Goal: Task Accomplishment & Management: Use online tool/utility

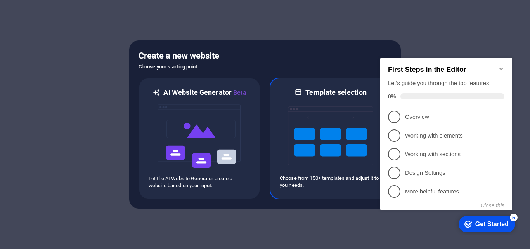
click at [315, 105] on img at bounding box center [330, 136] width 85 height 78
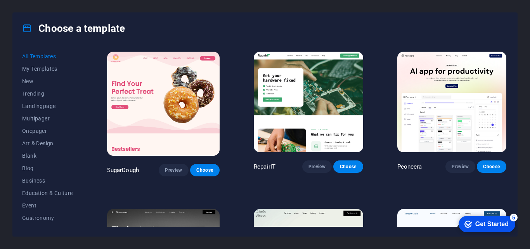
click at [476, 226] on div "Get Started" at bounding box center [492, 224] width 33 height 7
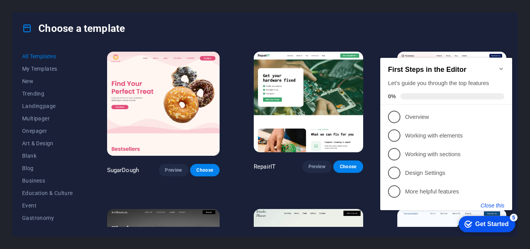
click at [490, 205] on button "Close this" at bounding box center [493, 205] width 24 height 6
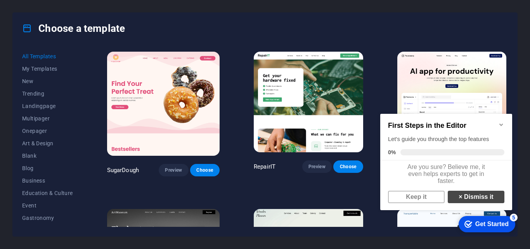
click at [463, 201] on link "× Dismiss it" at bounding box center [476, 197] width 57 height 12
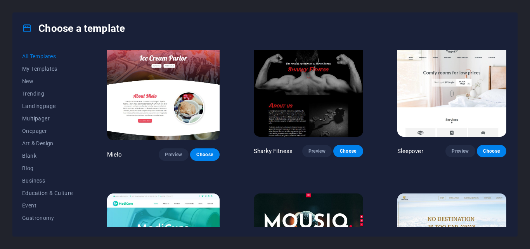
scroll to position [4985, 0]
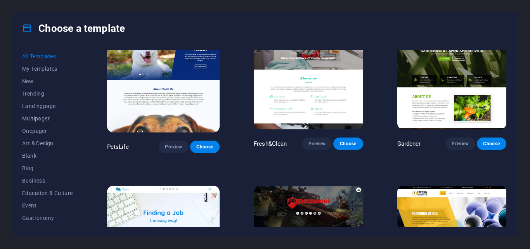
scroll to position [5557, 0]
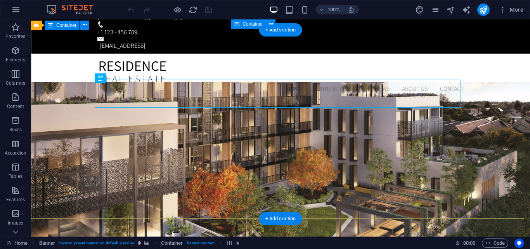
scroll to position [16, 0]
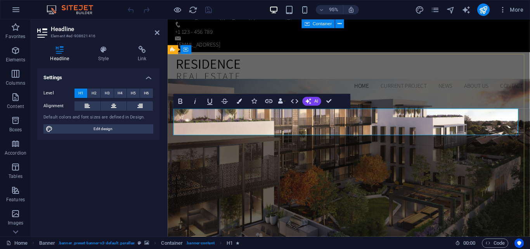
scroll to position [0, 3]
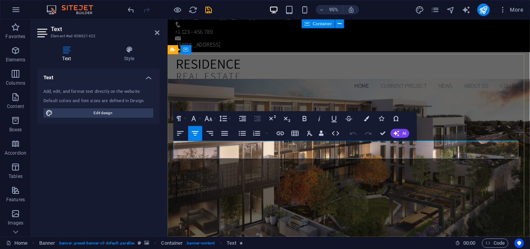
drag, startPoint x: 386, startPoint y: 160, endPoint x: 175, endPoint y: 147, distance: 211.6
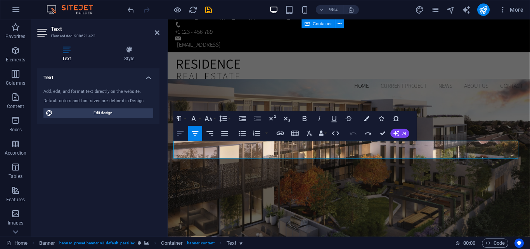
scroll to position [21, 0]
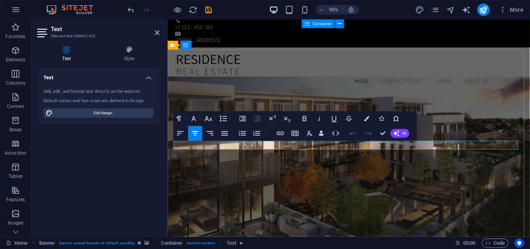
drag, startPoint x: 309, startPoint y: 152, endPoint x: 328, endPoint y: 165, distance: 22.8
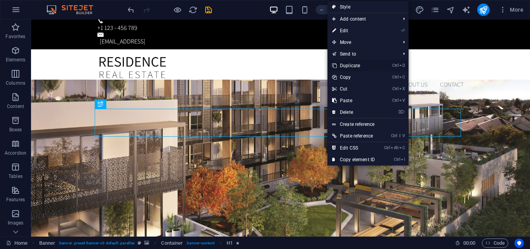
click at [358, 68] on link "Ctrl D Duplicate" at bounding box center [354, 66] width 52 height 12
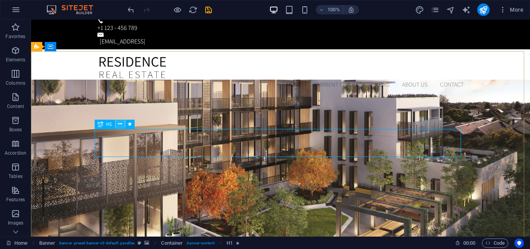
click at [118, 126] on icon at bounding box center [120, 124] width 4 height 8
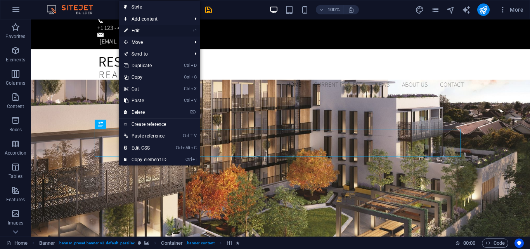
click at [143, 31] on link "⏎ Edit" at bounding box center [145, 31] width 52 height 12
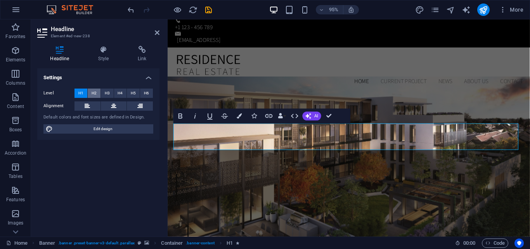
click at [92, 95] on span "H2" at bounding box center [94, 93] width 5 height 9
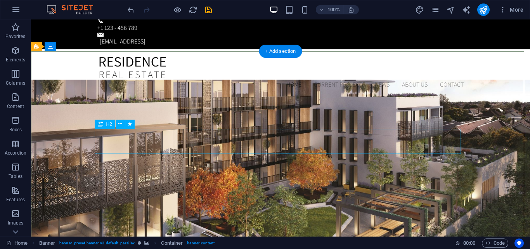
drag, startPoint x: 158, startPoint y: 155, endPoint x: 170, endPoint y: 129, distance: 28.3
drag, startPoint x: 170, startPoint y: 156, endPoint x: 179, endPoint y: 130, distance: 28.1
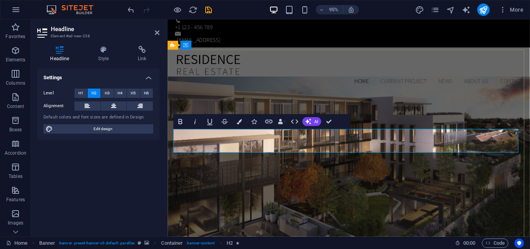
click at [102, 51] on icon at bounding box center [103, 50] width 36 height 8
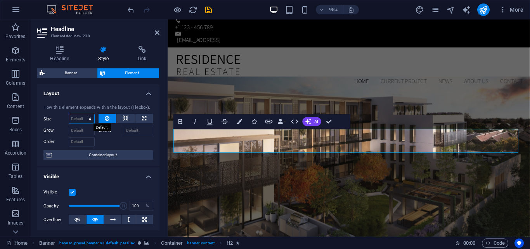
click at [85, 118] on select "Default auto px % 1/1 1/2 1/3 1/4 1/5 1/6 1/7 1/8 1/9 1/10" at bounding box center [81, 118] width 25 height 9
select select "px"
click at [82, 114] on select "Default auto px % 1/1 1/2 1/3 1/4 1/5 1/6 1/7 1/8 1/9 1/10" at bounding box center [81, 118] width 25 height 9
type input "0"
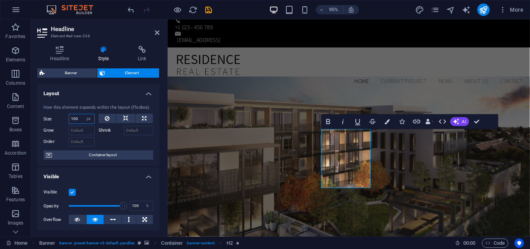
type input "0"
select select "DISABLED_OPTION_VALUE"
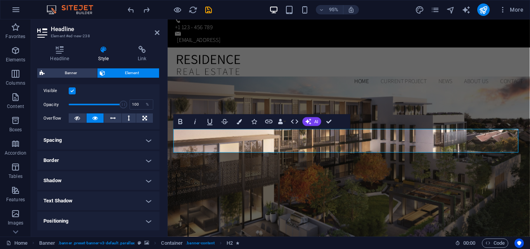
scroll to position [103, 0]
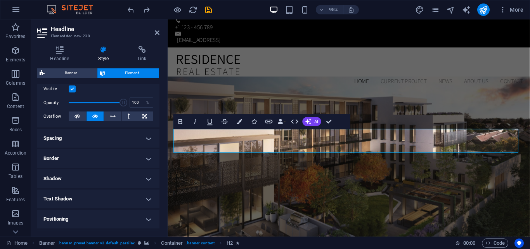
click at [73, 142] on h4 "Spacing" at bounding box center [98, 138] width 122 height 19
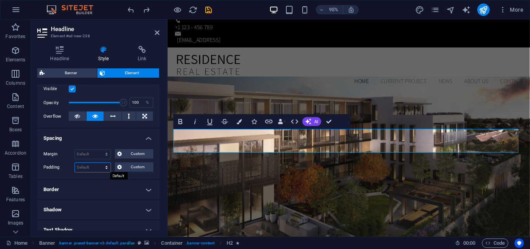
click at [104, 169] on select "Default px rem % vh vw Custom" at bounding box center [93, 167] width 36 height 9
select select "px"
click at [99, 163] on select "Default px rem % vh vw Custom" at bounding box center [93, 167] width 36 height 9
type input "0"
click at [84, 173] on div "Margin Default auto px % rem vw vh Custom Custom auto px % rem vw vh auto px % …" at bounding box center [98, 161] width 122 height 36
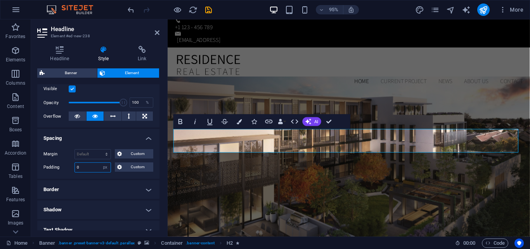
click at [86, 166] on input "0" at bounding box center [93, 167] width 36 height 9
type input "1"
type input "0"
click at [104, 170] on select "Default px rem % vh vw Custom" at bounding box center [105, 167] width 11 height 9
select select "default"
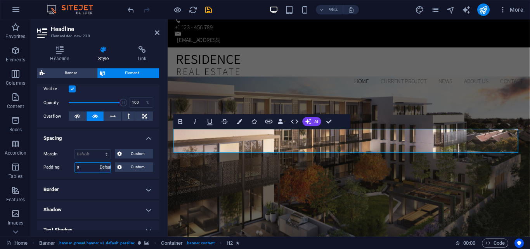
click at [100, 163] on select "Default px rem % vh vw Custom" at bounding box center [105, 167] width 11 height 9
select select "DISABLED_OPTION_VALUE"
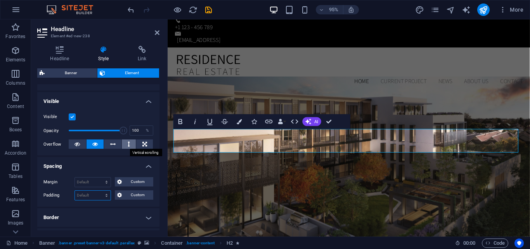
scroll to position [0, 0]
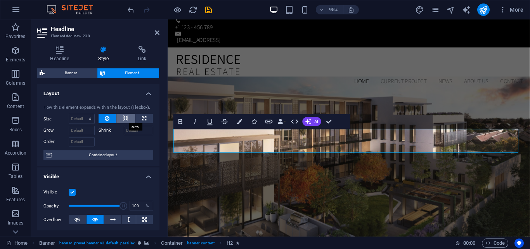
click at [128, 120] on button at bounding box center [125, 118] width 19 height 9
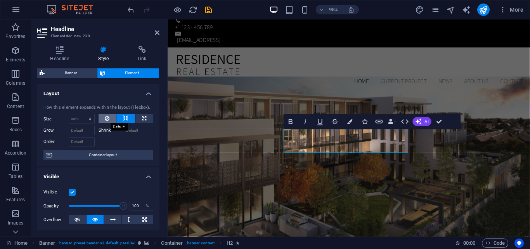
click at [104, 117] on button at bounding box center [108, 118] width 18 height 9
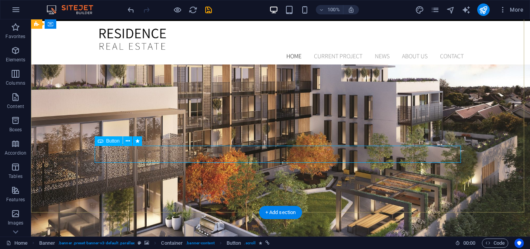
scroll to position [47, 0]
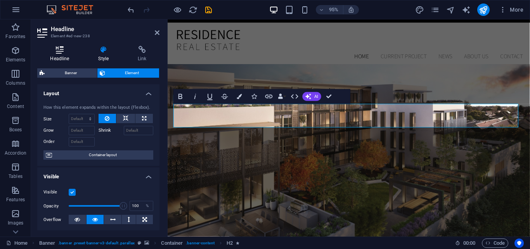
click at [56, 52] on icon at bounding box center [59, 50] width 45 height 8
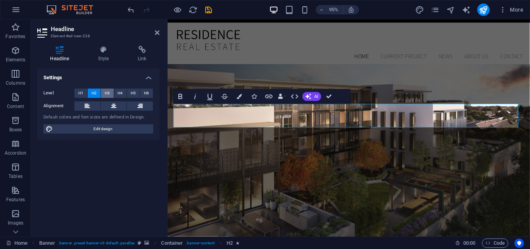
click at [108, 92] on span "H3" at bounding box center [107, 93] width 5 height 9
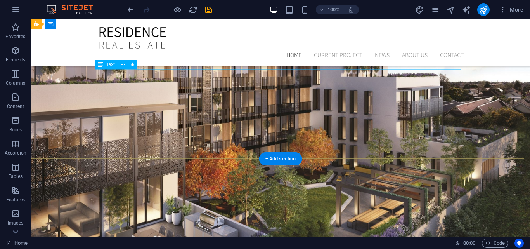
scroll to position [92, 0]
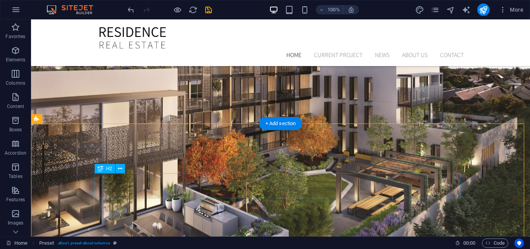
scroll to position [194, 0]
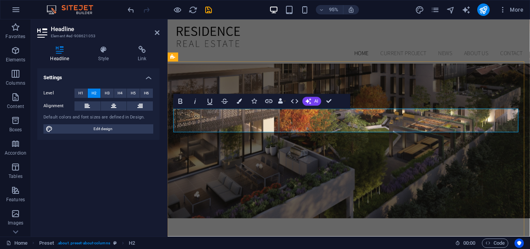
drag, startPoint x: 375, startPoint y: 123, endPoint x: 261, endPoint y: 122, distance: 114.9
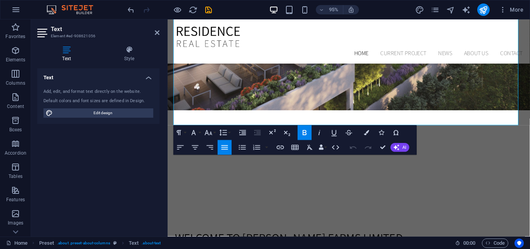
scroll to position [374, 0]
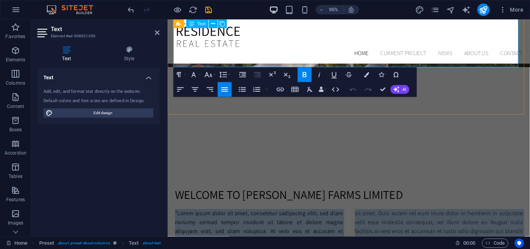
drag, startPoint x: 174, startPoint y: 143, endPoint x: 452, endPoint y: 63, distance: 289.4
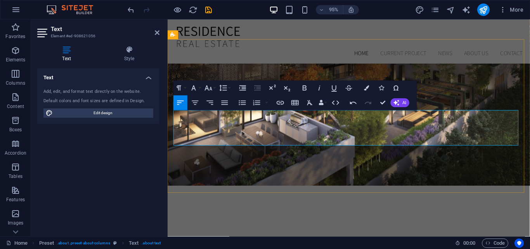
scroll to position [181, 0]
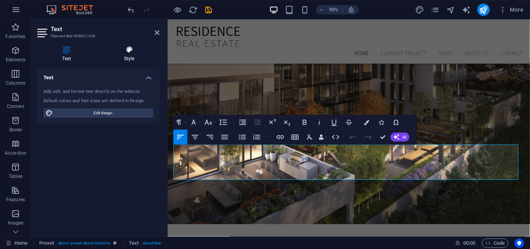
click at [139, 58] on h4 "Style" at bounding box center [129, 54] width 61 height 16
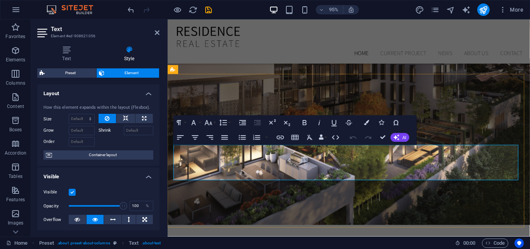
scroll to position [171, 0]
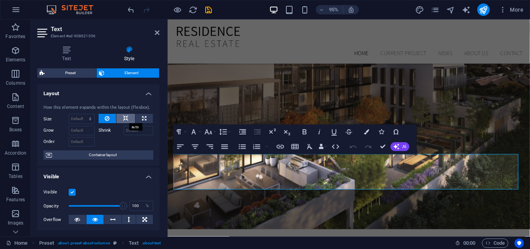
click at [120, 120] on button at bounding box center [125, 118] width 19 height 9
click at [127, 120] on icon at bounding box center [125, 118] width 5 height 9
click at [142, 119] on icon at bounding box center [144, 118] width 4 height 9
type input "100"
select select "%"
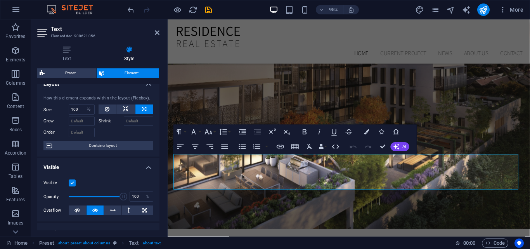
scroll to position [11, 0]
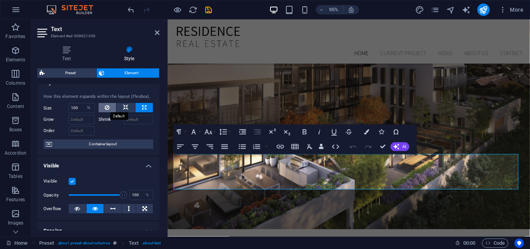
click at [111, 109] on button at bounding box center [108, 107] width 18 height 9
select select "DISABLED_OPTION_VALUE"
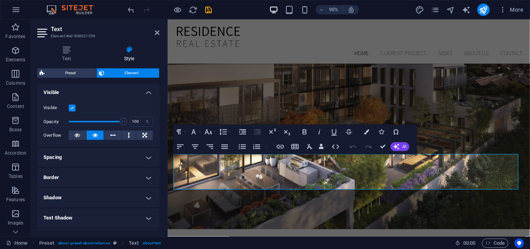
scroll to position [100, 0]
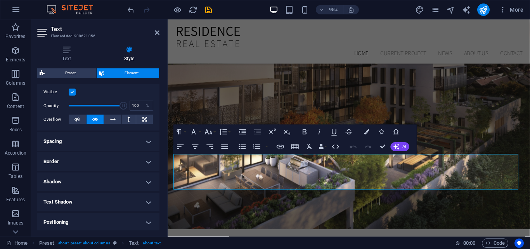
click at [85, 141] on h4 "Spacing" at bounding box center [98, 141] width 122 height 19
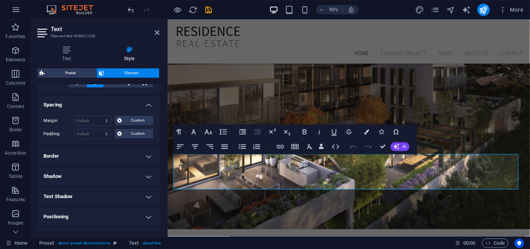
scroll to position [143, 0]
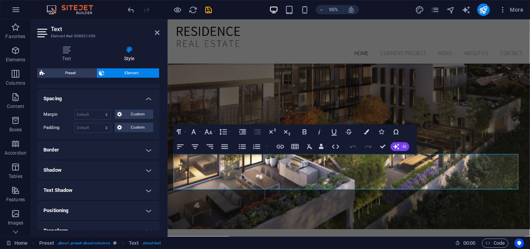
click at [82, 148] on h4 "Border" at bounding box center [98, 150] width 122 height 19
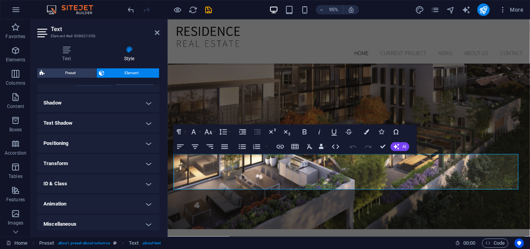
scroll to position [245, 0]
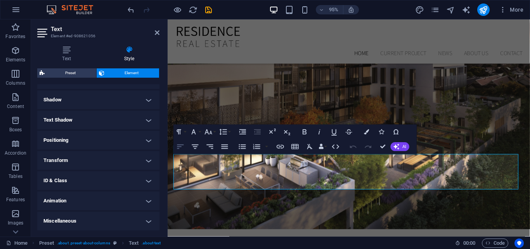
click at [176, 144] on button "Align Left" at bounding box center [181, 146] width 14 height 15
click at [354, 149] on icon "button" at bounding box center [353, 146] width 9 height 9
click at [370, 147] on icon "button" at bounding box center [368, 147] width 7 height 3
drag, startPoint x: 362, startPoint y: 147, endPoint x: 353, endPoint y: 148, distance: 9.3
click at [353, 148] on div "Undo Redo Confirm (Ctrl+⏎) AI Improve Make shorter Make longer Fix spelling & g…" at bounding box center [378, 146] width 63 height 15
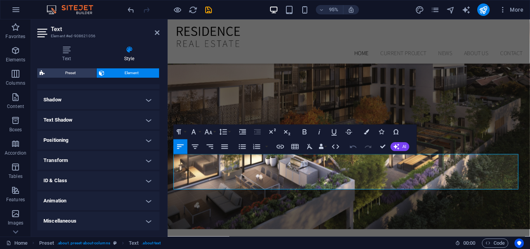
click at [353, 148] on icon "button" at bounding box center [353, 146] width 9 height 9
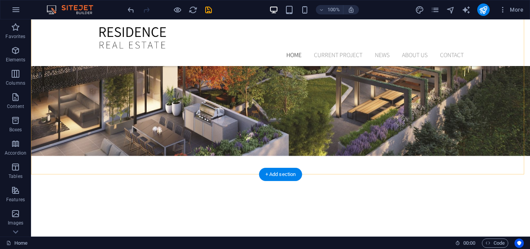
scroll to position [246, 0]
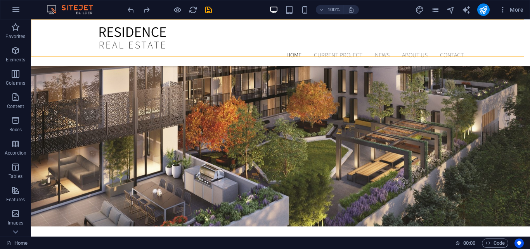
scroll to position [193, 0]
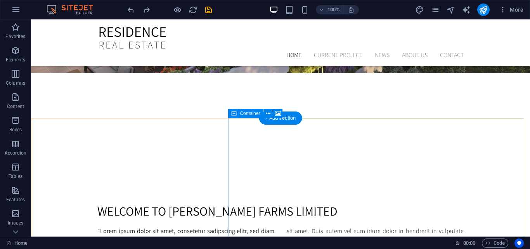
scroll to position [329, 0]
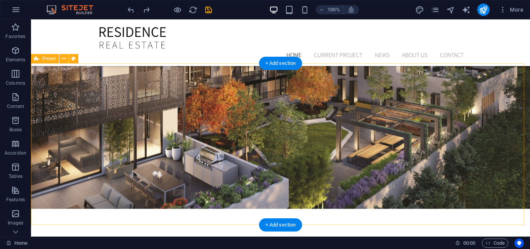
scroll to position [228, 0]
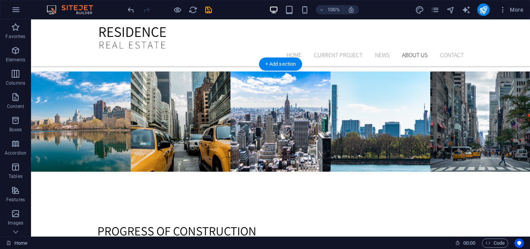
scroll to position [1642, 0]
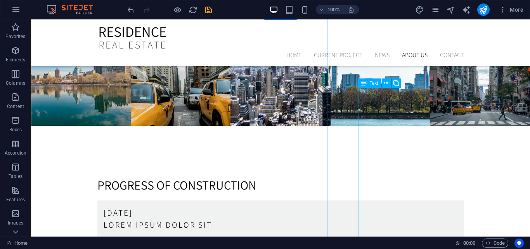
scroll to position [1693, 0]
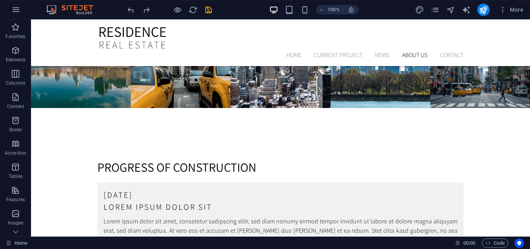
scroll to position [1706, 0]
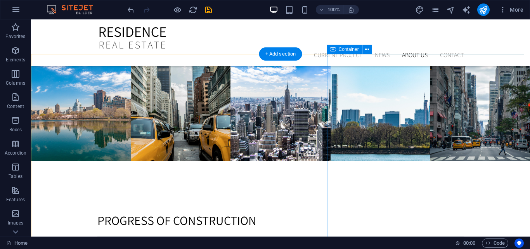
scroll to position [1653, 0]
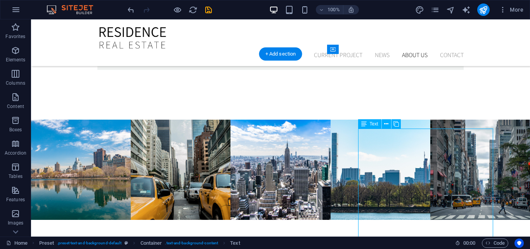
scroll to position [1722, 0]
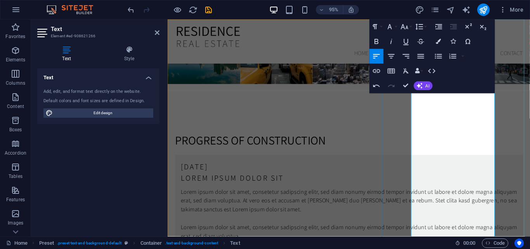
scroll to position [1773, 0]
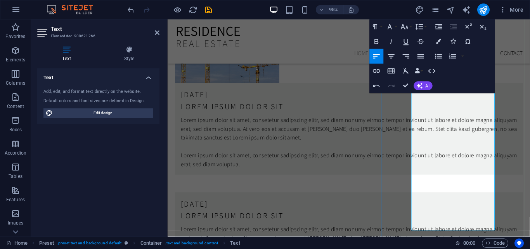
scroll to position [2038, 0]
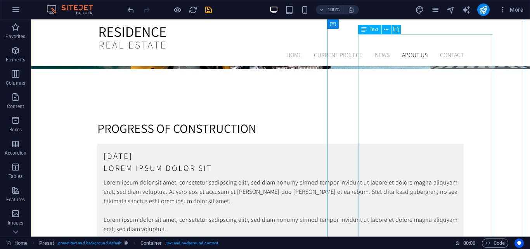
scroll to position [1750, 0]
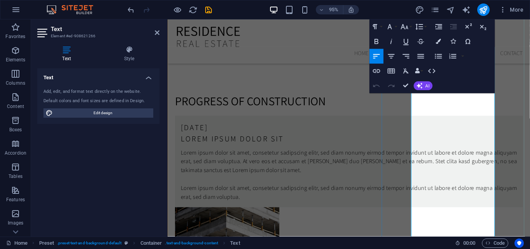
scroll to position [1842, 0]
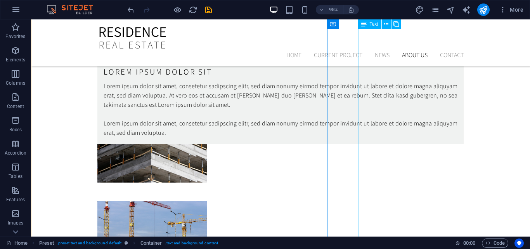
scroll to position [1772, 0]
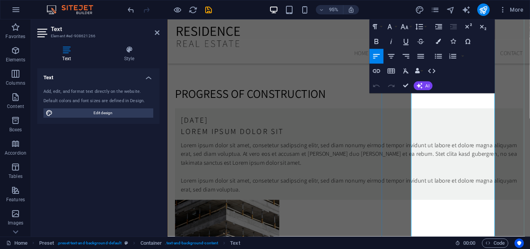
scroll to position [1854, 0]
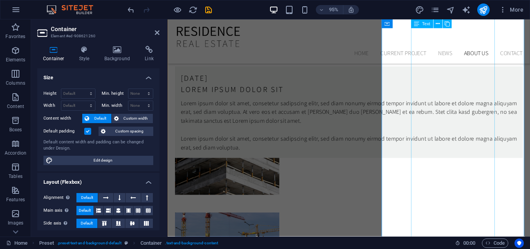
scroll to position [1854, 0]
click at [154, 33] on header "Container Element #ed-908621260" at bounding box center [98, 29] width 122 height 20
click at [156, 32] on icon at bounding box center [157, 33] width 5 height 6
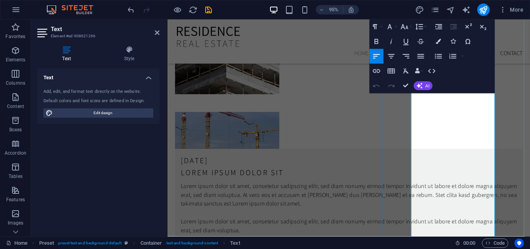
scroll to position [1967, 0]
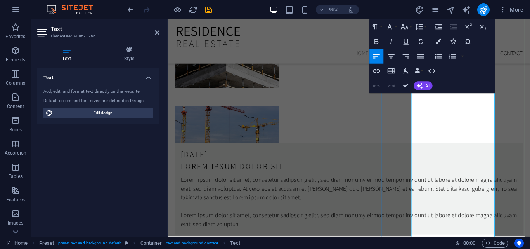
click at [153, 28] on h2 "Text" at bounding box center [105, 29] width 109 height 7
click at [158, 32] on icon at bounding box center [157, 33] width 5 height 6
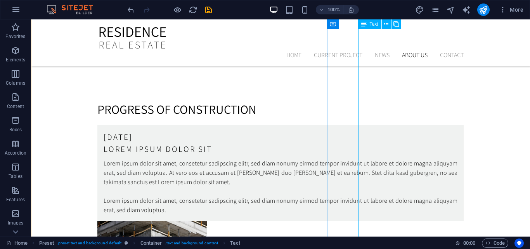
scroll to position [1760, 0]
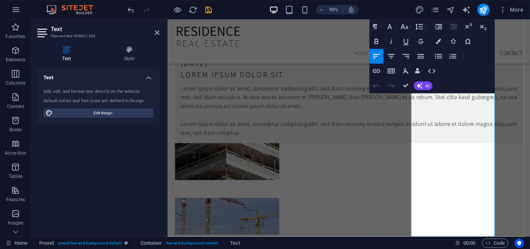
scroll to position [1873, 0]
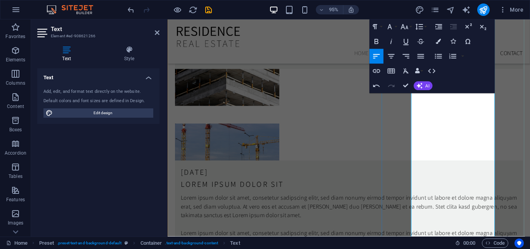
scroll to position [1957, 0]
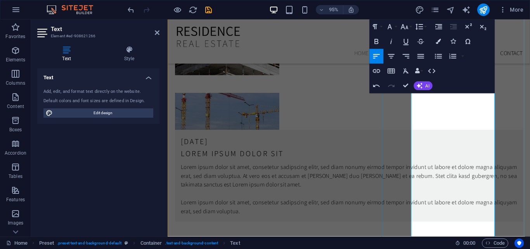
scroll to position [1984, 0]
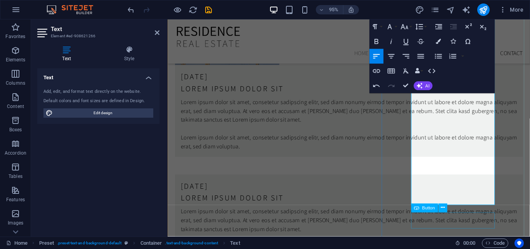
scroll to position [2051, 0]
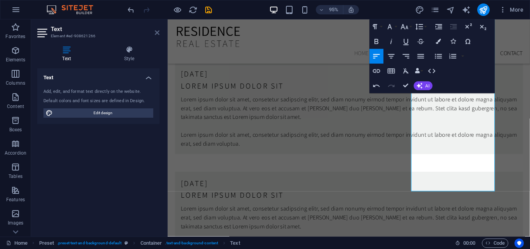
click at [156, 32] on icon at bounding box center [157, 33] width 5 height 6
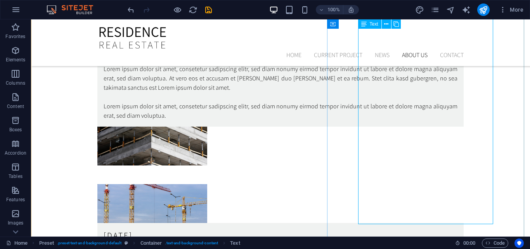
scroll to position [1859, 0]
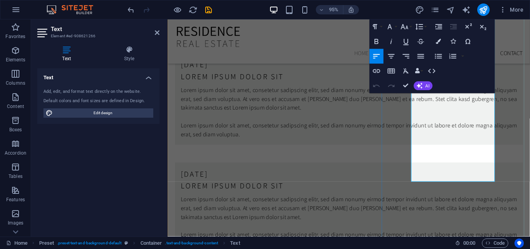
scroll to position [2061, 0]
click at [159, 34] on icon at bounding box center [157, 33] width 5 height 6
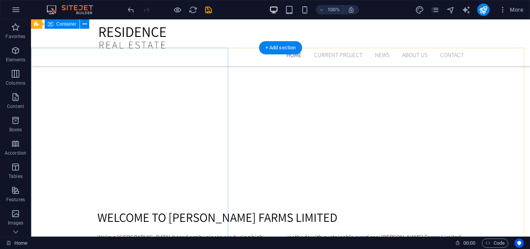
scroll to position [353, 0]
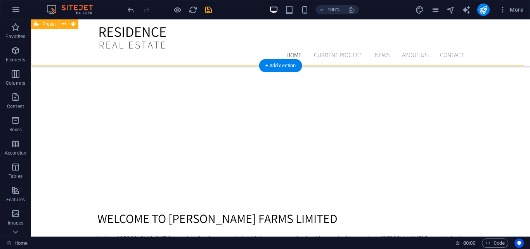
click at [509, 159] on div "Welcome to [PERSON_NAME] Farms Limited We’re a Lagos-based agribusiness produci…" at bounding box center [280, 244] width 499 height 171
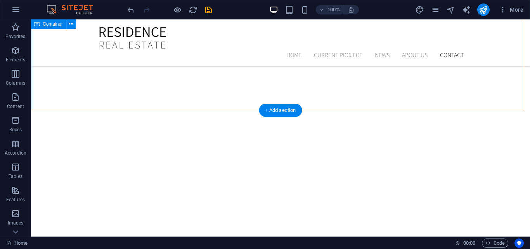
scroll to position [2341, 0]
click at [14, 52] on icon "button" at bounding box center [15, 50] width 9 height 9
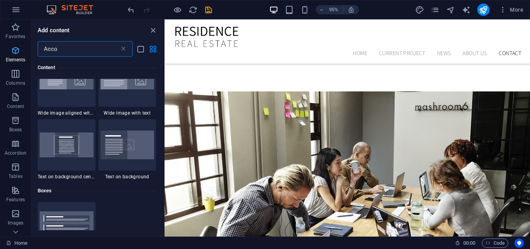
scroll to position [0, 0]
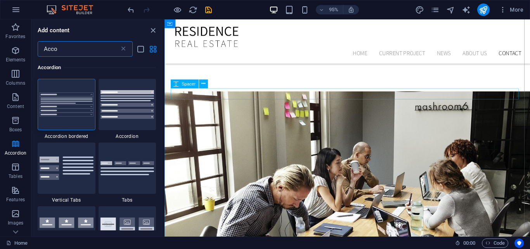
type input "Acco"
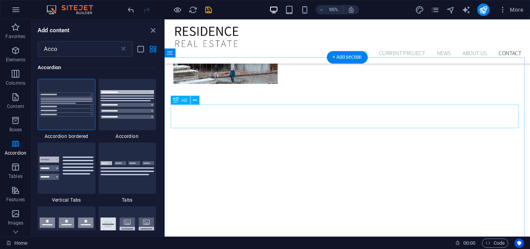
scroll to position [2258, 0]
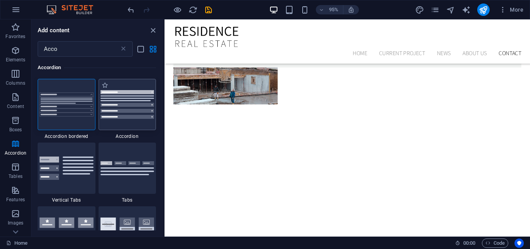
click at [127, 126] on div at bounding box center [128, 104] width 58 height 51
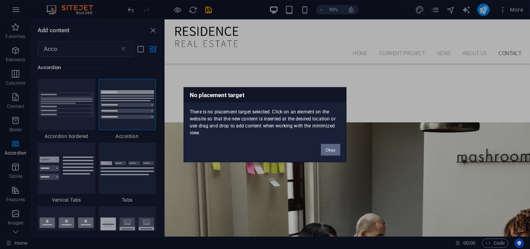
scroll to position [2547, 0]
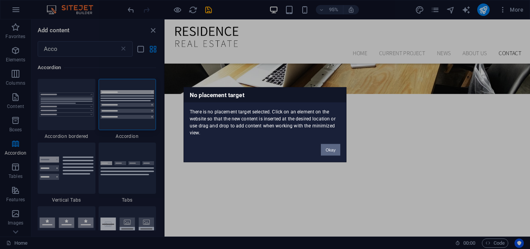
click at [330, 146] on button "Okay" at bounding box center [330, 150] width 19 height 12
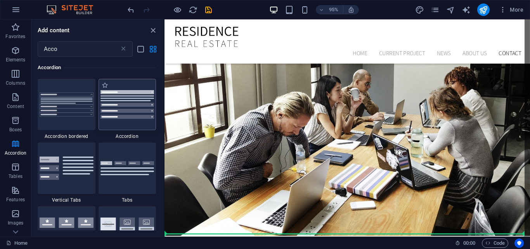
scroll to position [2401, 0]
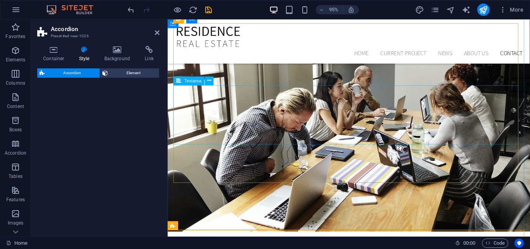
select select "rem"
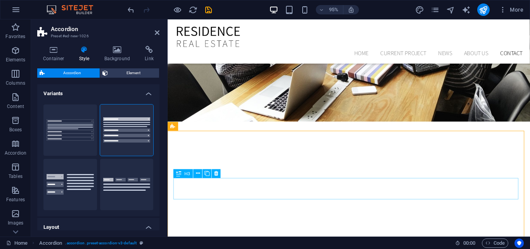
scroll to position [2538, 0]
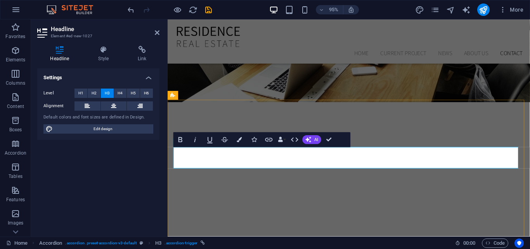
click at [103, 51] on icon at bounding box center [103, 50] width 36 height 8
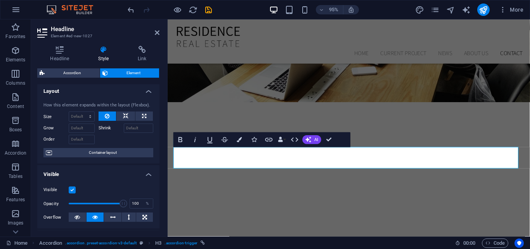
scroll to position [3, 0]
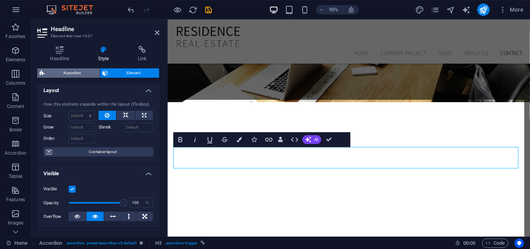
click at [73, 74] on span "Accordion" at bounding box center [72, 72] width 50 height 9
select select "rem"
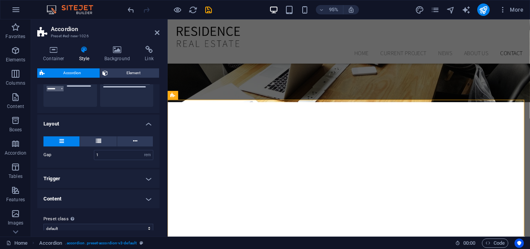
scroll to position [112, 0]
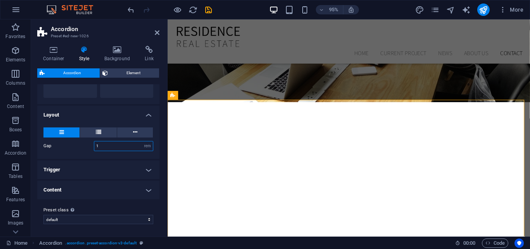
click at [99, 143] on input "1" at bounding box center [123, 145] width 59 height 9
type input "0.4"
click at [89, 170] on h4 "Trigger" at bounding box center [98, 169] width 122 height 19
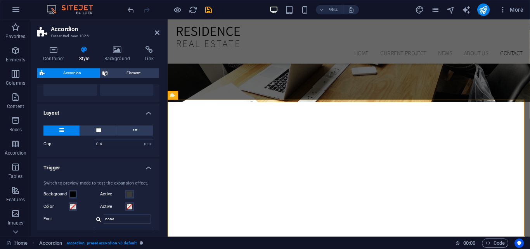
scroll to position [116, 0]
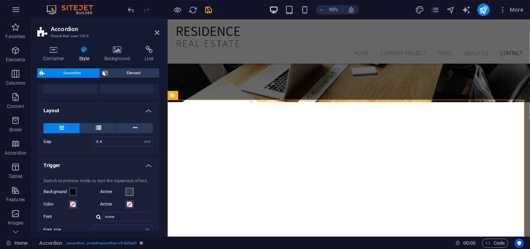
click at [127, 192] on span at bounding box center [130, 192] width 6 height 6
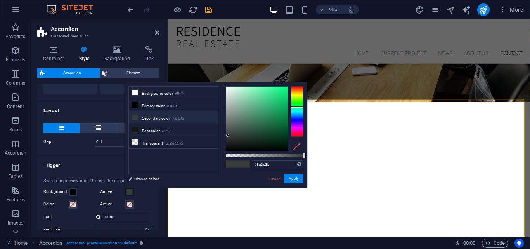
click at [83, 165] on h4 "Trigger" at bounding box center [98, 163] width 122 height 14
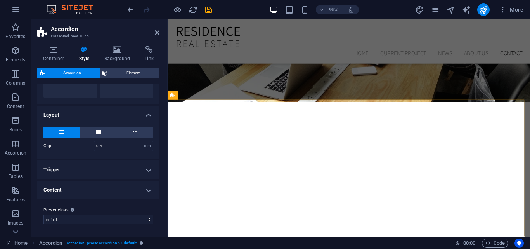
scroll to position [112, 0]
click at [100, 189] on h4 "Content" at bounding box center [98, 190] width 122 height 19
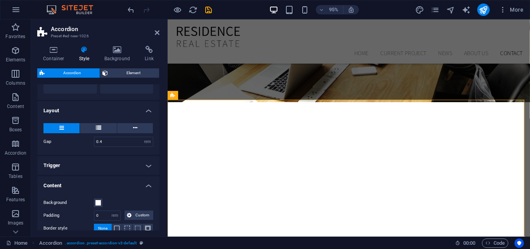
click at [103, 181] on h4 "Content" at bounding box center [98, 183] width 122 height 14
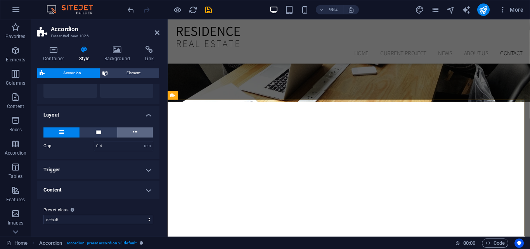
click at [133, 134] on icon at bounding box center [135, 131] width 4 height 9
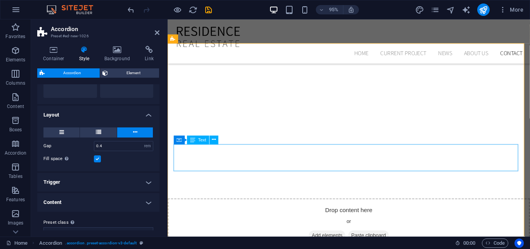
scroll to position [2597, 0]
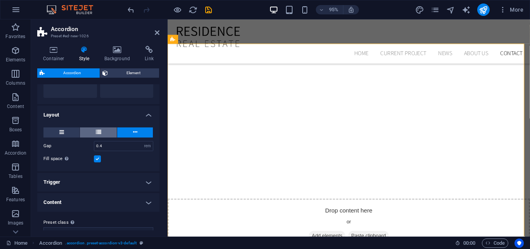
click at [102, 130] on button at bounding box center [98, 132] width 37 height 10
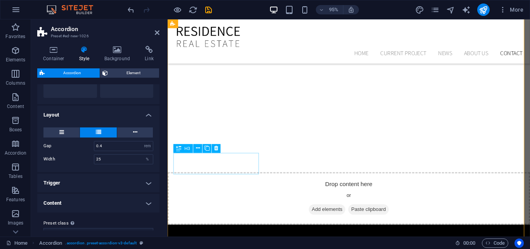
scroll to position [2624, 0]
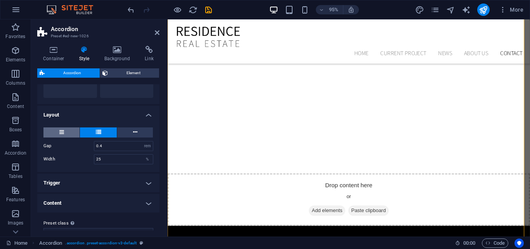
click at [50, 131] on button at bounding box center [61, 132] width 36 height 10
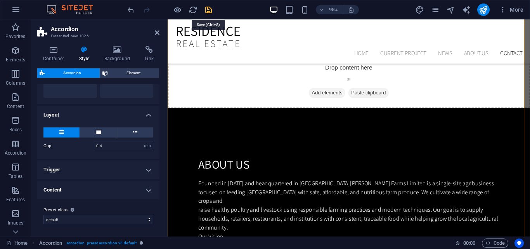
scroll to position [2433, 0]
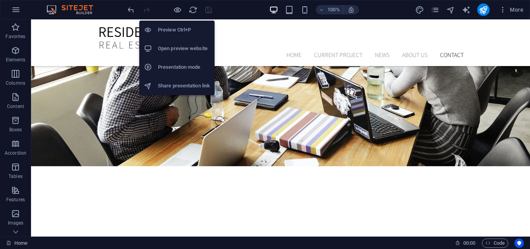
click at [173, 47] on h6 "Open preview website" at bounding box center [184, 48] width 52 height 9
